Goal: Task Accomplishment & Management: Manage account settings

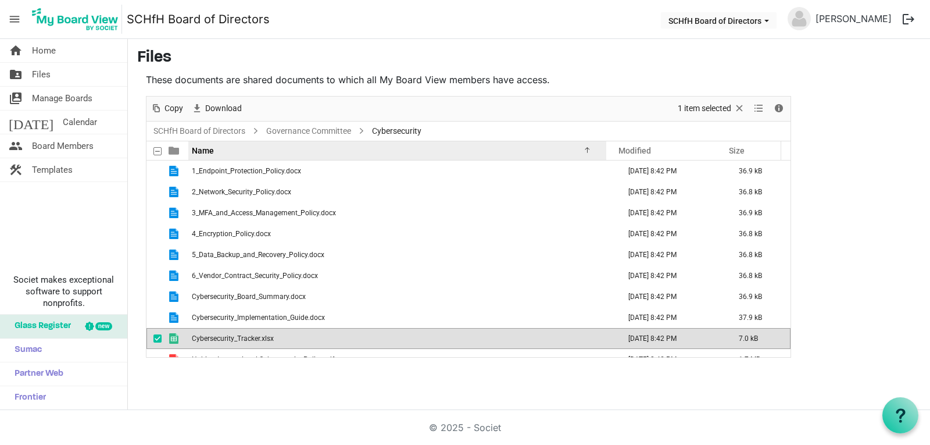
click at [192, 152] on span "Name" at bounding box center [203, 150] width 22 height 9
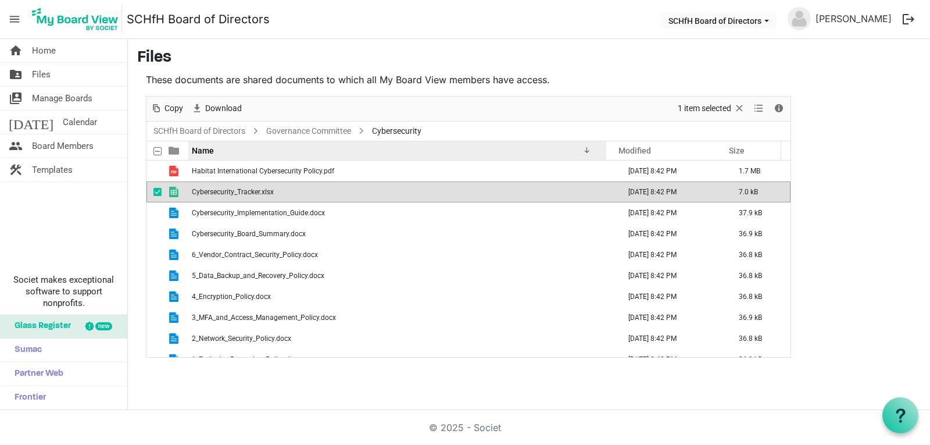
click at [192, 152] on span "Name" at bounding box center [203, 150] width 22 height 9
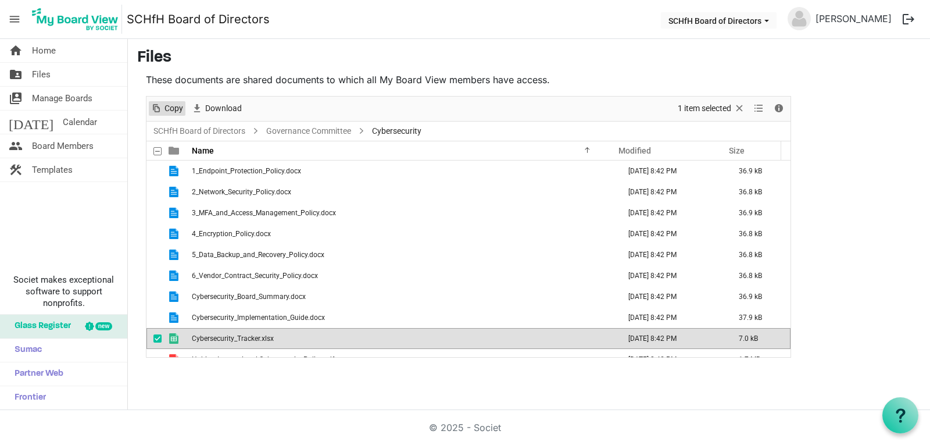
click at [169, 104] on span "Copy" at bounding box center [173, 108] width 21 height 15
click at [699, 108] on span "1 item selected" at bounding box center [705, 108] width 56 height 15
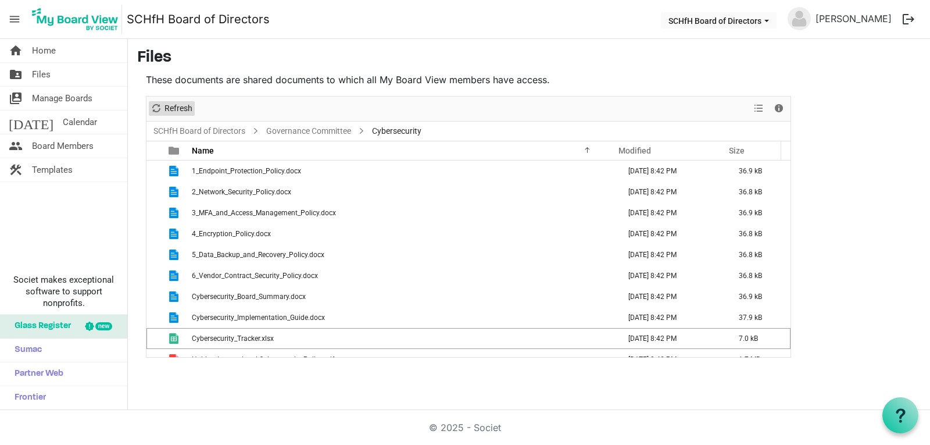
click at [170, 106] on span "Refresh" at bounding box center [178, 108] width 30 height 15
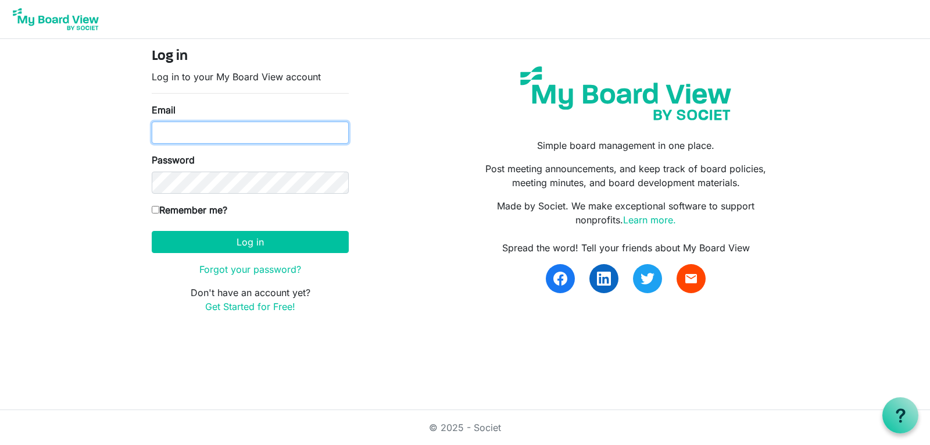
drag, startPoint x: 203, startPoint y: 140, endPoint x: 198, endPoint y: 129, distance: 12.0
click at [201, 134] on input "Email" at bounding box center [250, 133] width 197 height 22
type input "pkruger@swanmorss.com"
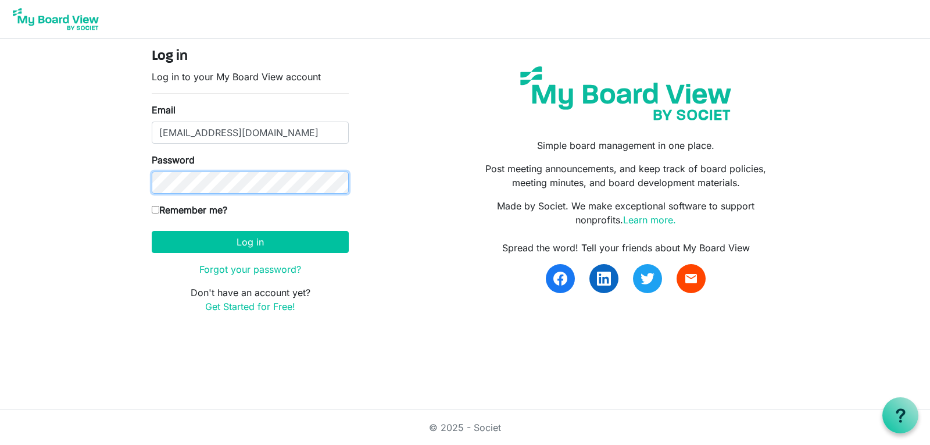
click at [152, 231] on button "Log in" at bounding box center [250, 242] width 197 height 22
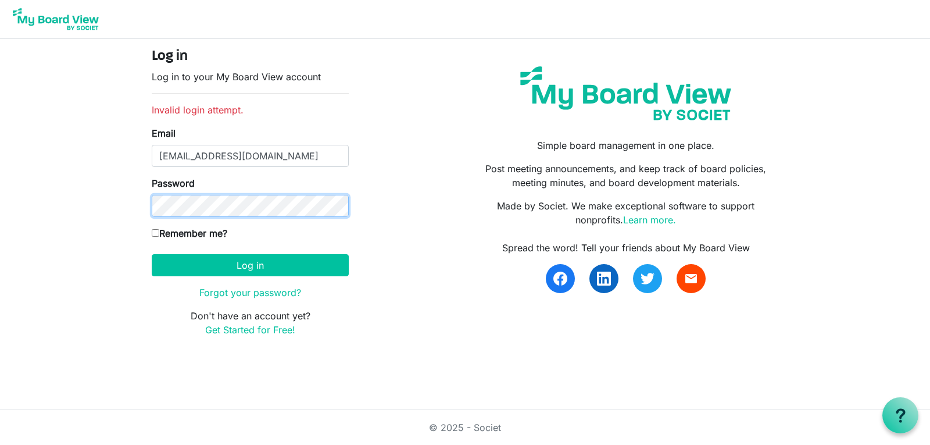
click at [152, 254] on button "Log in" at bounding box center [250, 265] width 197 height 22
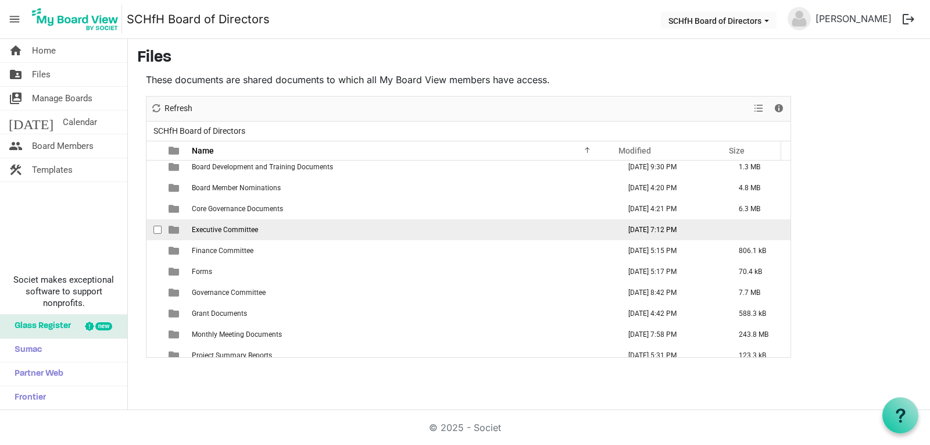
scroll to position [34, 0]
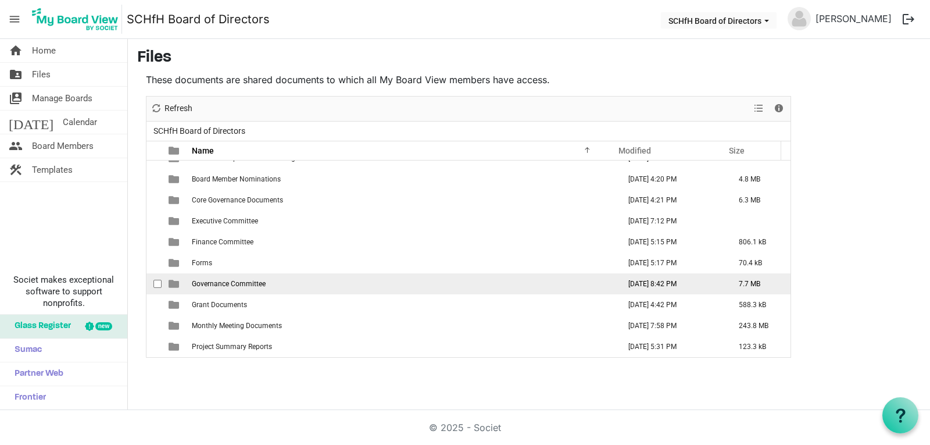
click at [238, 286] on span "Governance Committee" at bounding box center [229, 284] width 74 height 8
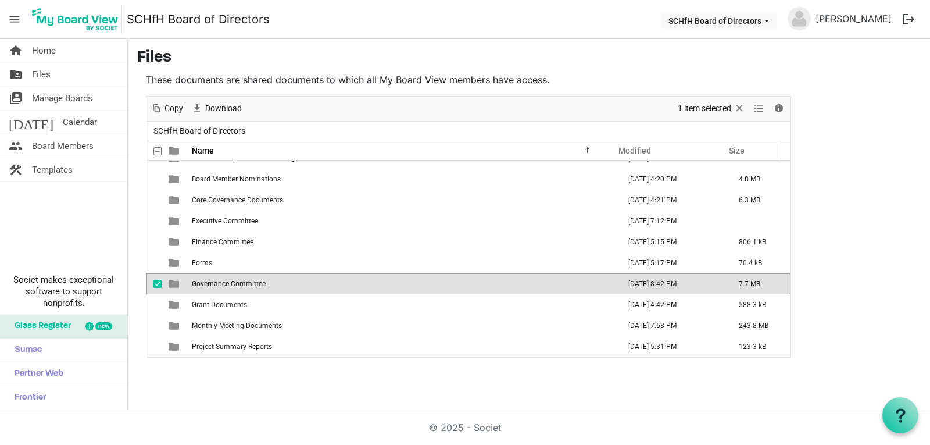
click at [238, 286] on span "Governance Committee" at bounding box center [229, 284] width 74 height 8
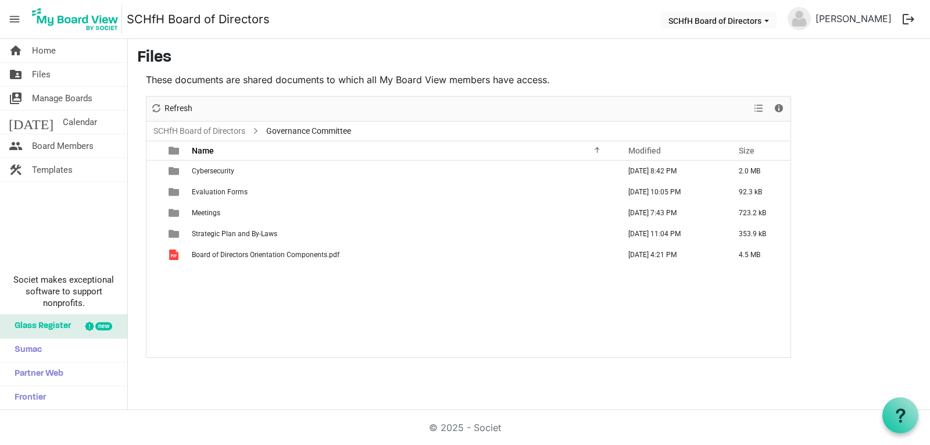
scroll to position [0, 0]
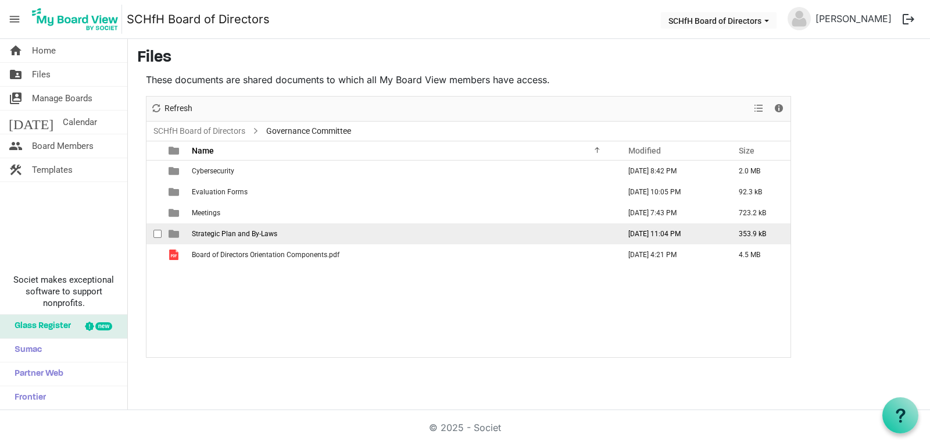
click at [232, 227] on td "Strategic Plan and By-Laws" at bounding box center [402, 233] width 428 height 21
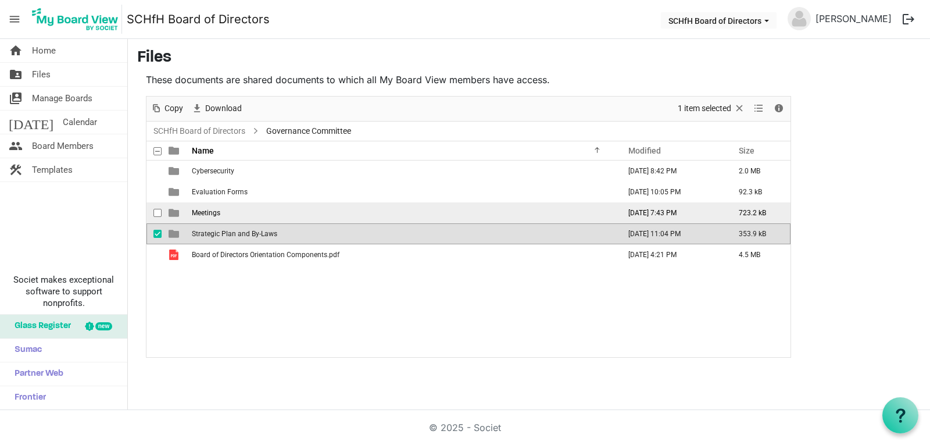
click at [224, 212] on td "Meetings" at bounding box center [402, 212] width 428 height 21
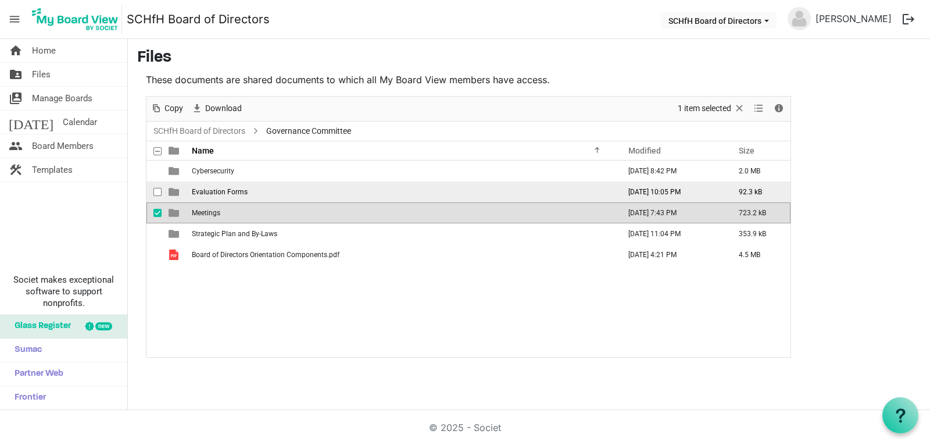
click at [226, 188] on span "Evaluation Forms" at bounding box center [220, 192] width 56 height 8
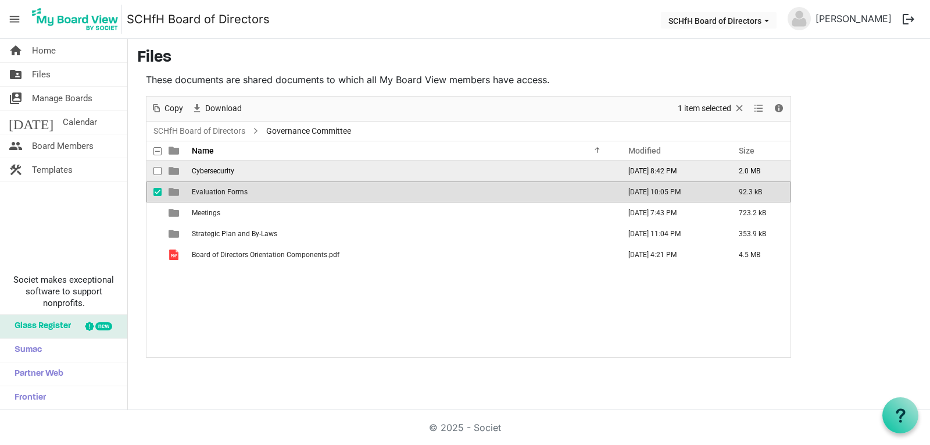
click at [226, 173] on span "Cybersecurity" at bounding box center [213, 171] width 42 height 8
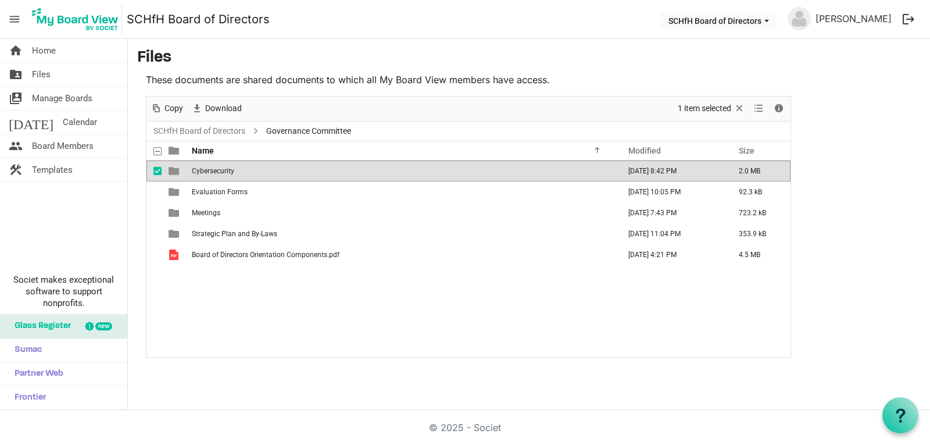
click at [269, 170] on td "Cybersecurity" at bounding box center [402, 171] width 428 height 21
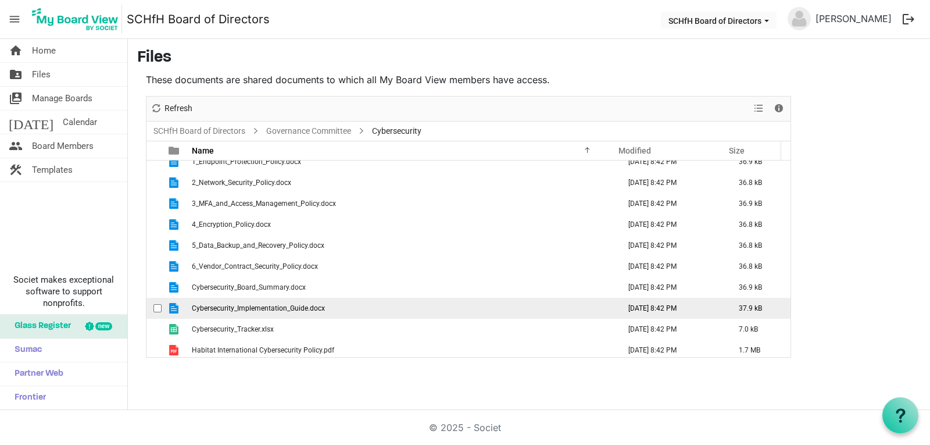
scroll to position [13, 0]
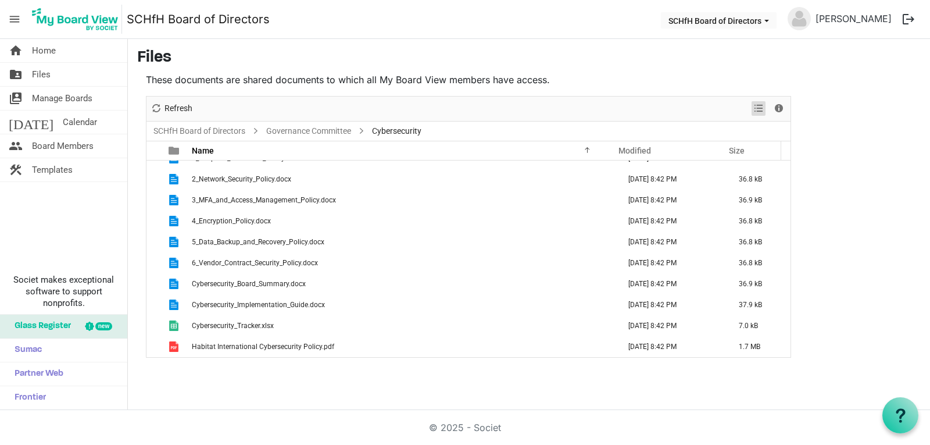
click at [764, 112] on span "View dropdownbutton" at bounding box center [759, 108] width 14 height 15
click at [778, 109] on span "Details" at bounding box center [779, 108] width 14 height 15
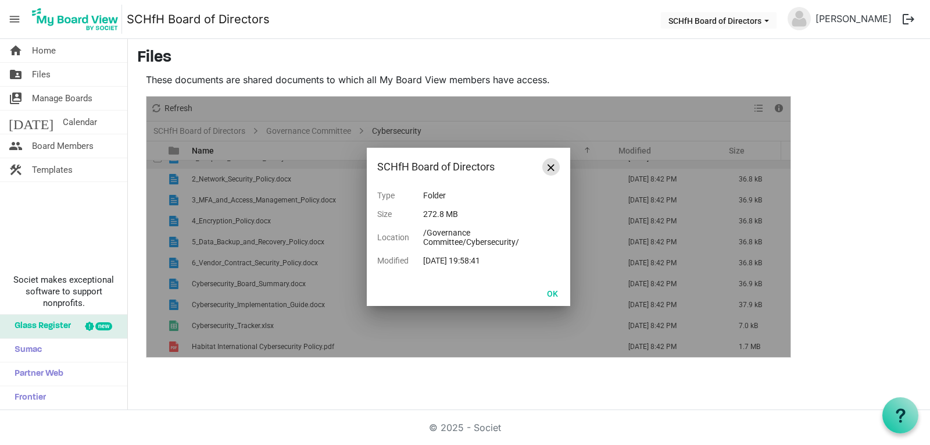
click at [556, 166] on button "Close" at bounding box center [551, 166] width 17 height 17
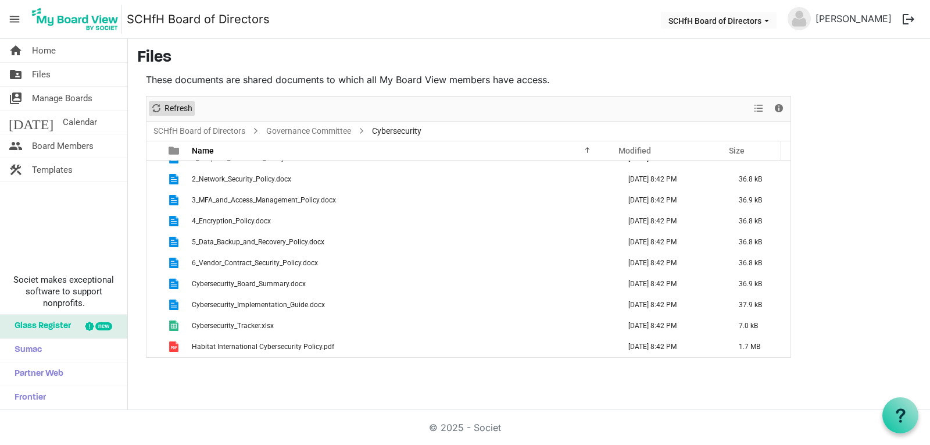
click at [176, 105] on span "Refresh" at bounding box center [178, 108] width 30 height 15
click at [47, 98] on span "Manage Boards" at bounding box center [62, 98] width 60 height 23
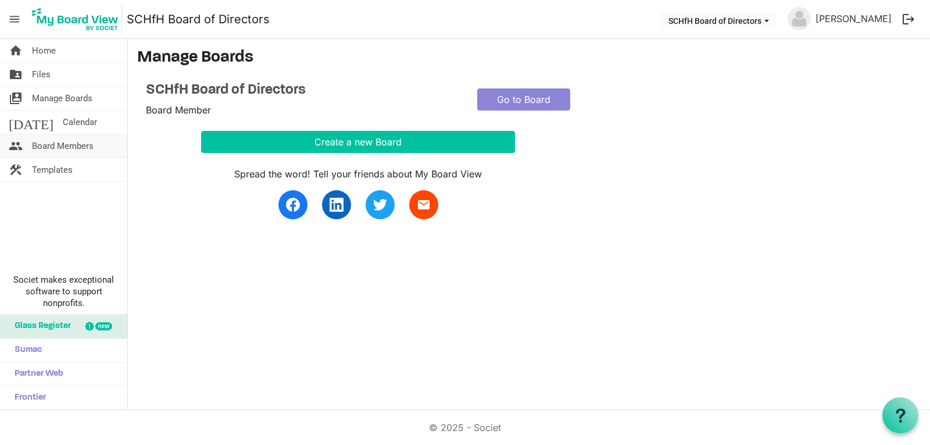
click at [58, 148] on span "Board Members" at bounding box center [63, 145] width 62 height 23
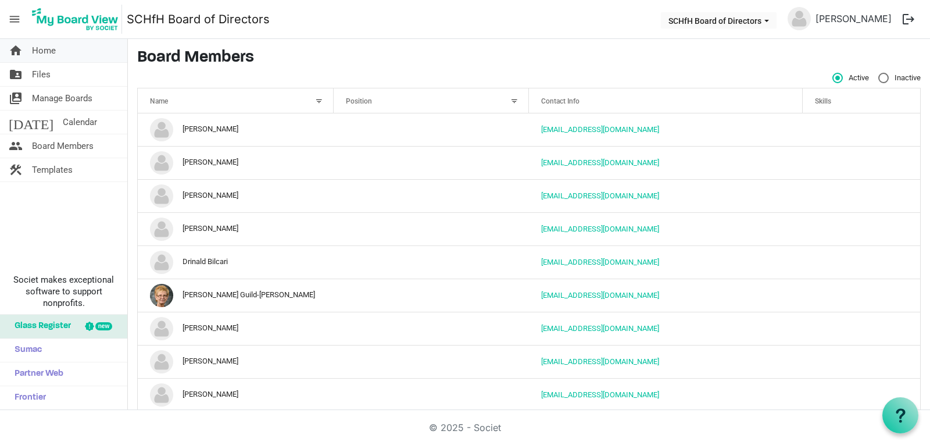
click at [72, 54] on link "home Home" at bounding box center [63, 50] width 127 height 23
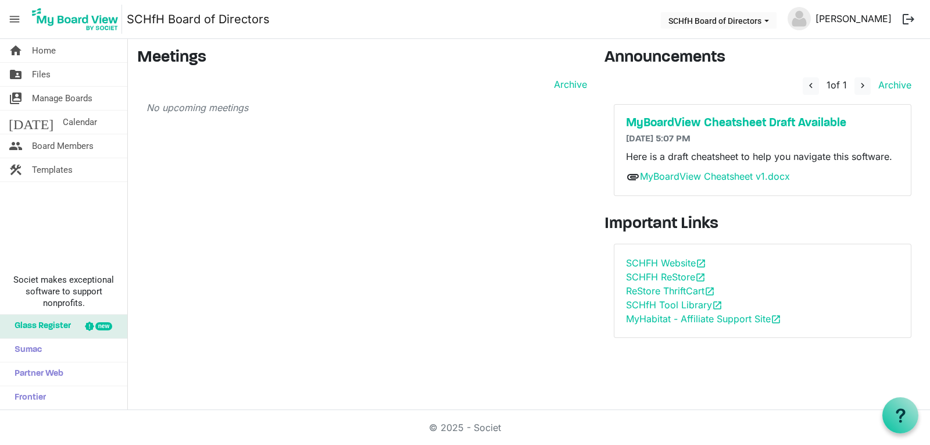
click at [847, 24] on link "[PERSON_NAME]" at bounding box center [853, 18] width 85 height 23
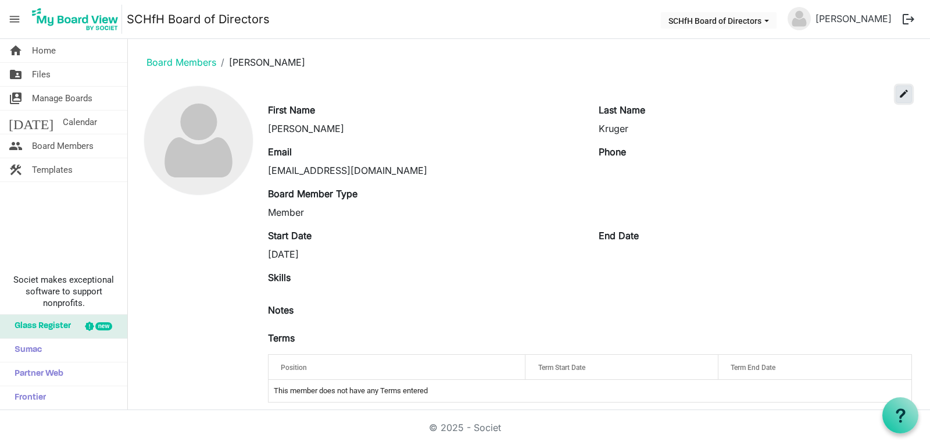
click at [899, 91] on span "edit" at bounding box center [904, 93] width 10 height 10
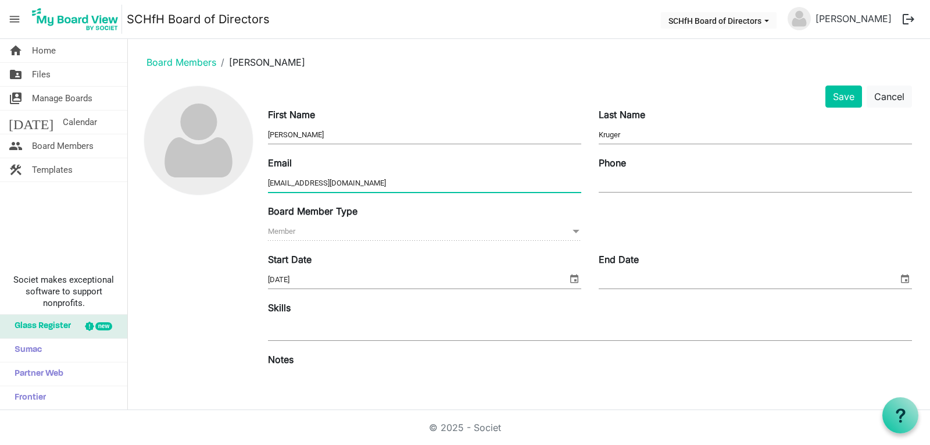
drag, startPoint x: 370, startPoint y: 180, endPoint x: 269, endPoint y: 184, distance: 101.9
click at [269, 184] on input "pkruger@swanmorss.com" at bounding box center [424, 182] width 313 height 17
type input "phil.kruger@thedunngroup.com"
click at [829, 97] on button "Save" at bounding box center [844, 96] width 37 height 22
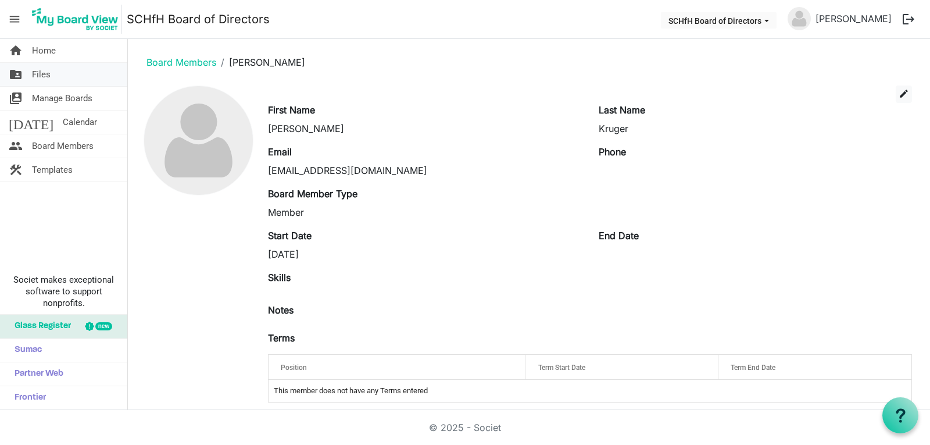
click at [60, 77] on link "folder_shared Files" at bounding box center [63, 74] width 127 height 23
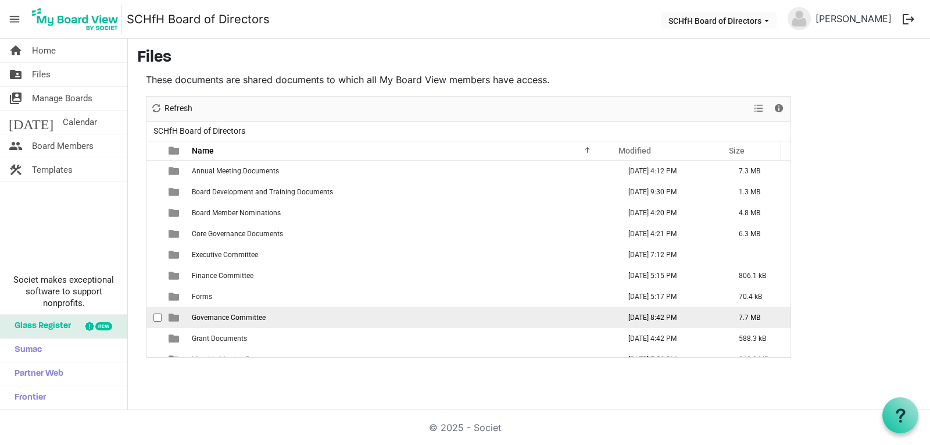
click at [234, 321] on span "Governance Committee" at bounding box center [229, 317] width 74 height 8
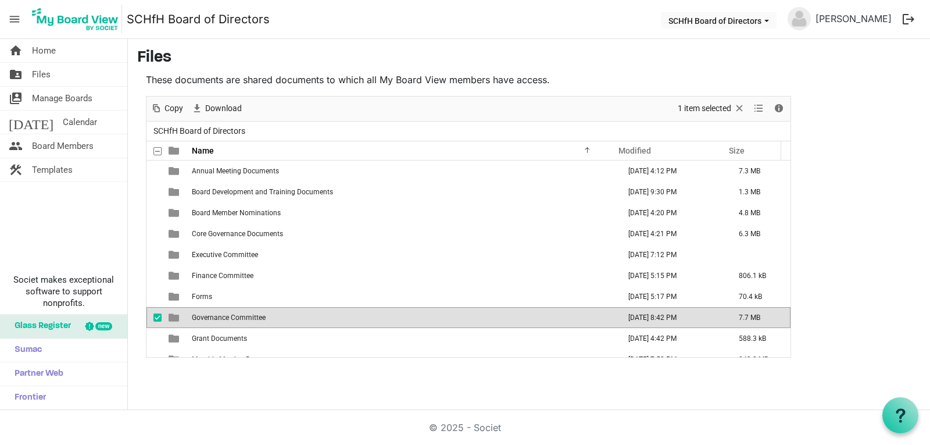
click at [234, 321] on span "Governance Committee" at bounding box center [229, 317] width 74 height 8
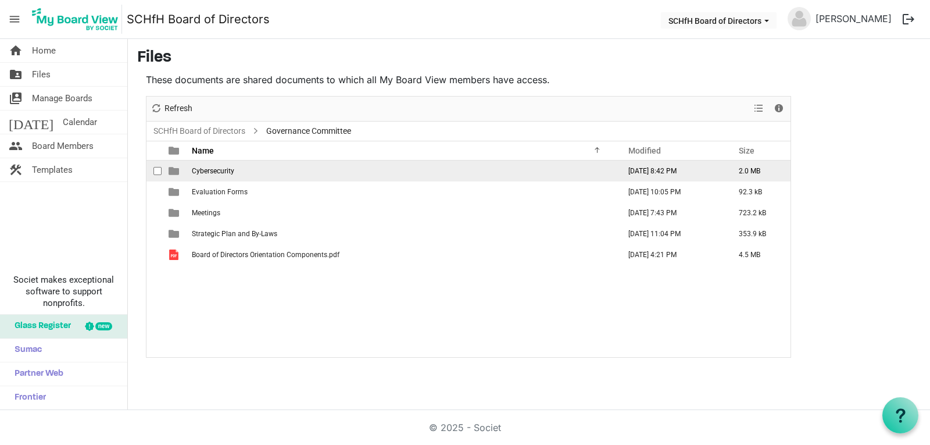
click at [234, 170] on td "Cybersecurity" at bounding box center [402, 171] width 428 height 21
